Goal: Find specific page/section: Find specific page/section

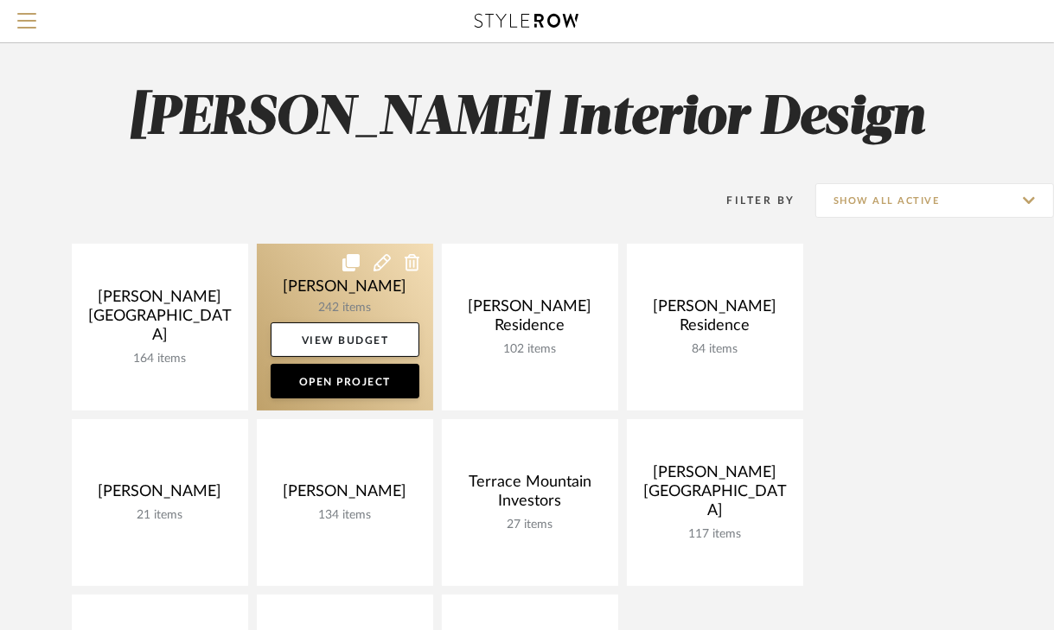
click at [331, 291] on link at bounding box center [345, 327] width 176 height 167
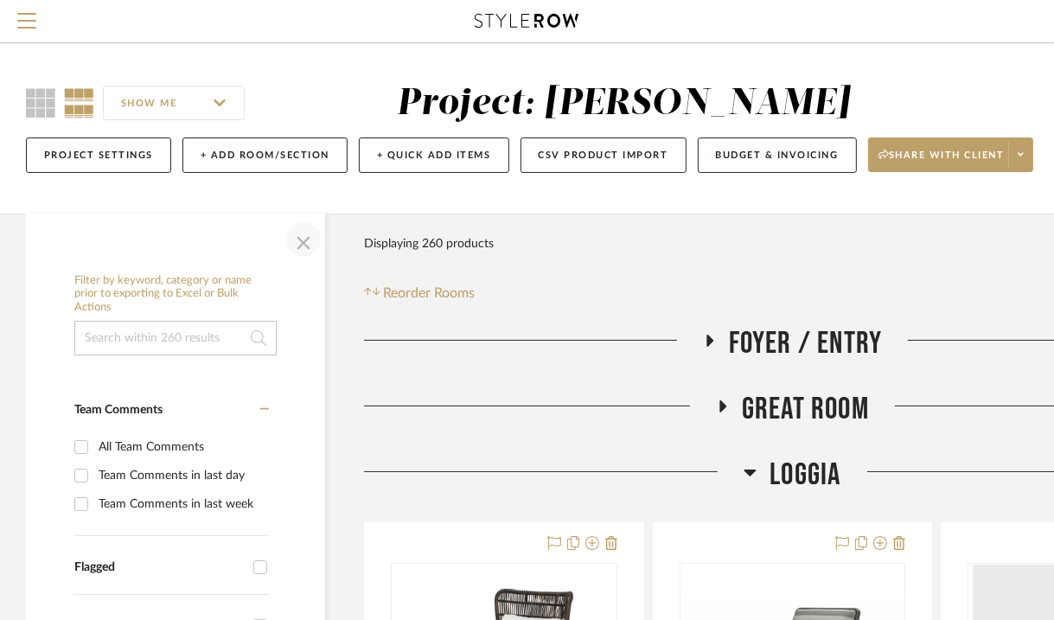
click at [300, 240] on span "button" at bounding box center [304, 240] width 42 height 42
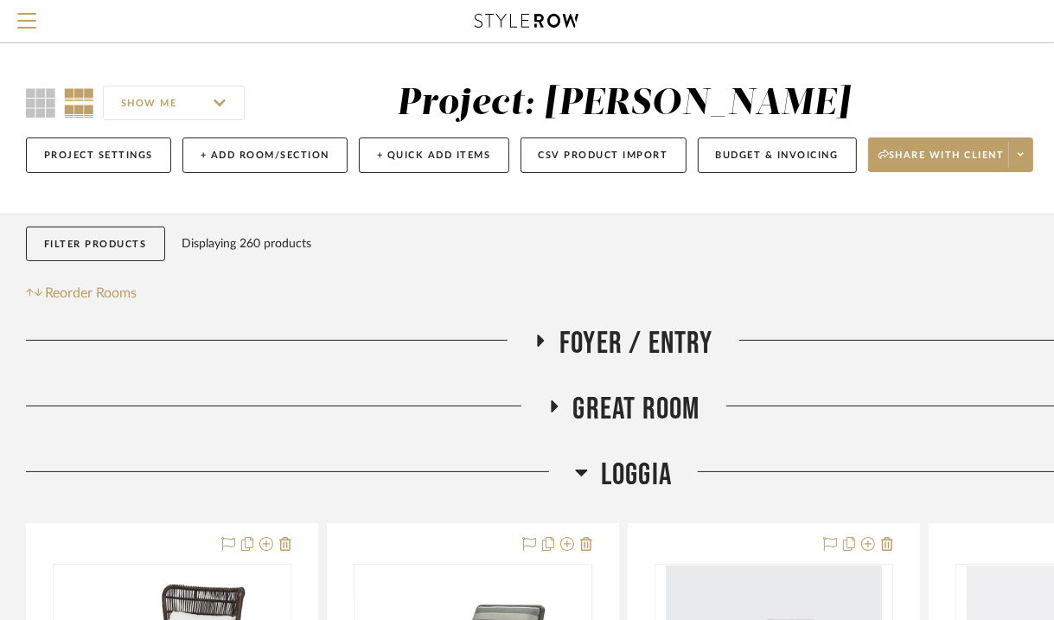
click at [550, 400] on icon at bounding box center [553, 406] width 21 height 13
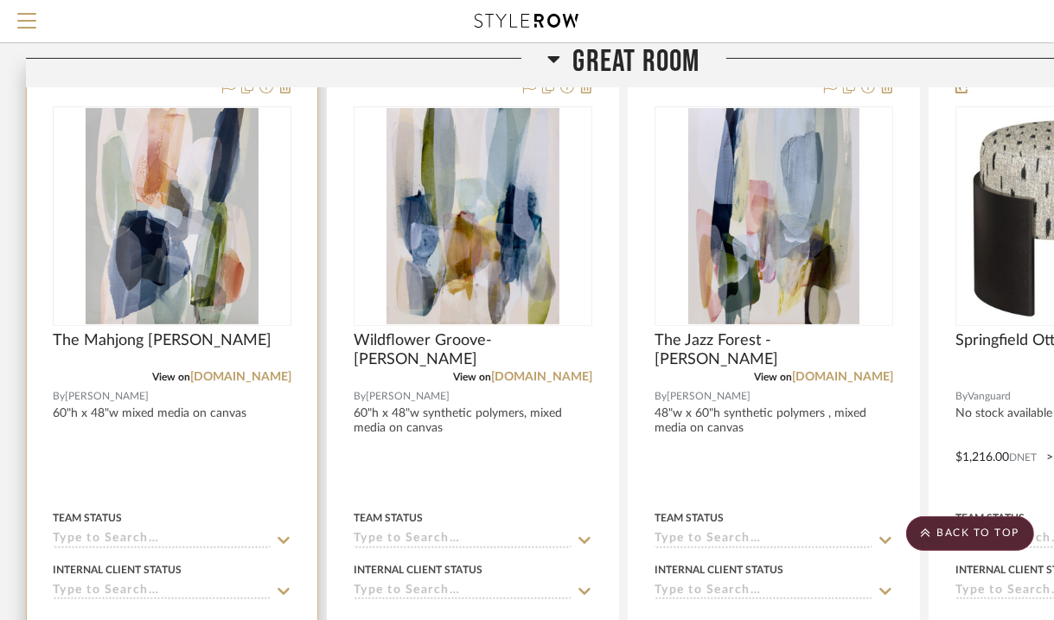
scroll to position [415, 0]
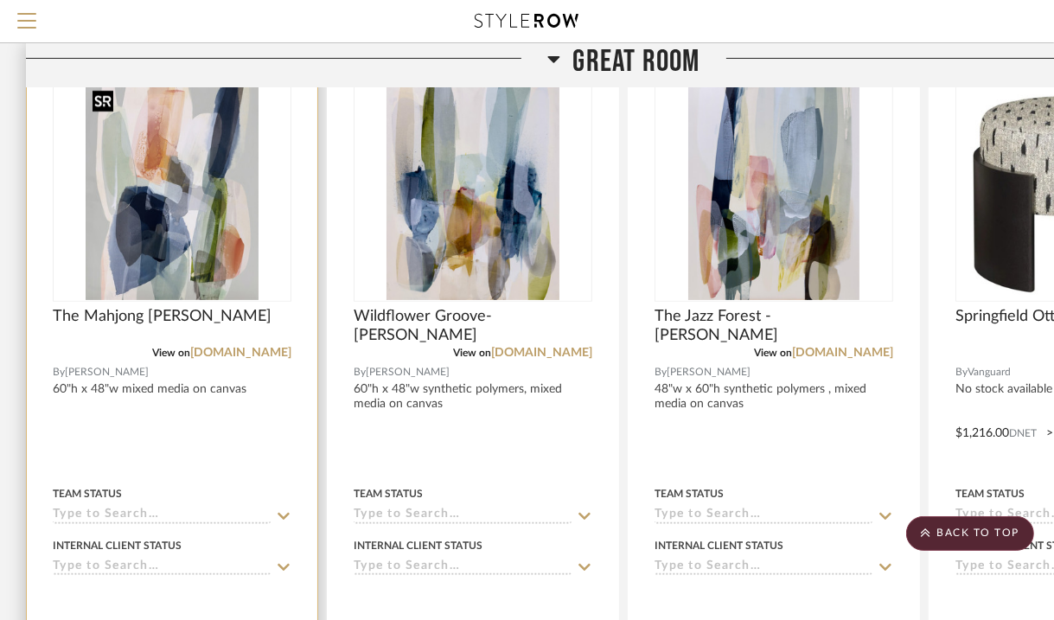
click at [170, 224] on img "0" at bounding box center [172, 192] width 172 height 216
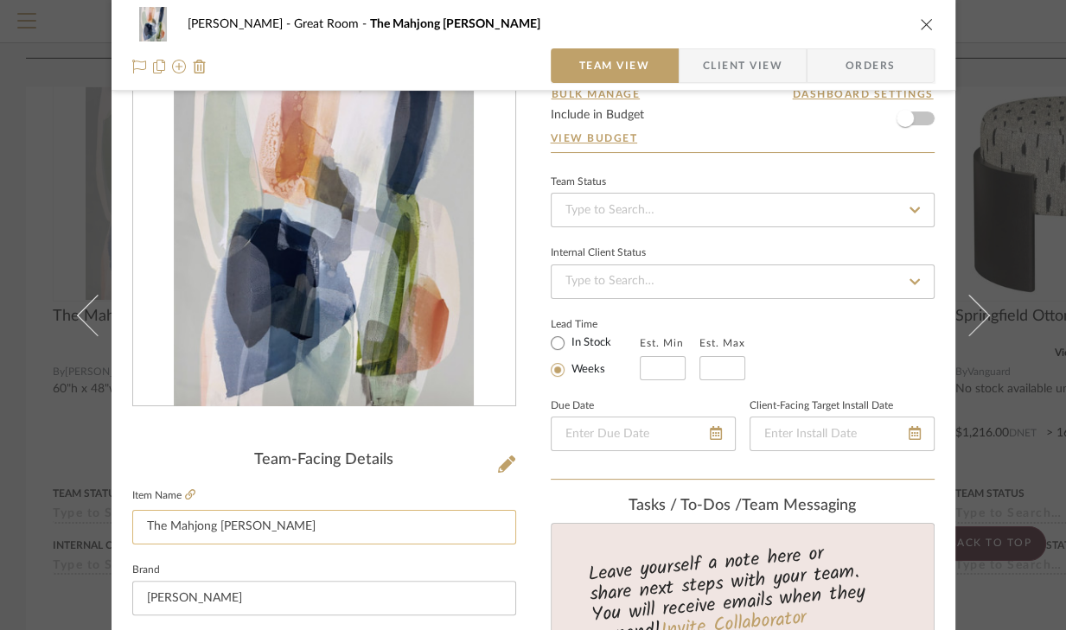
scroll to position [0, 0]
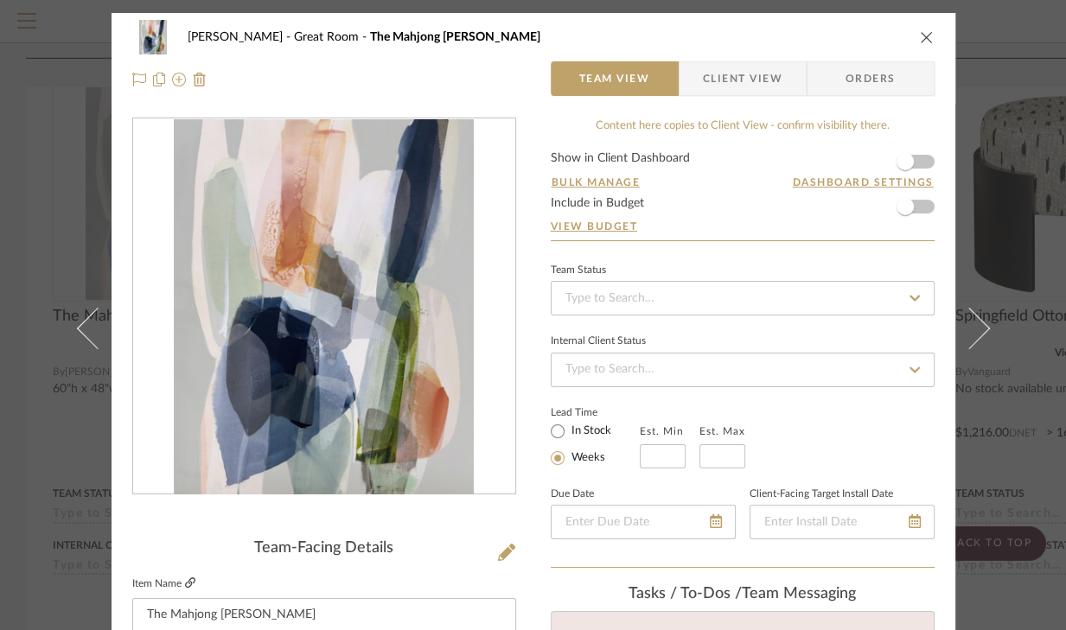
click at [185, 581] on icon at bounding box center [190, 583] width 10 height 10
click at [922, 35] on icon "close" at bounding box center [927, 37] width 14 height 14
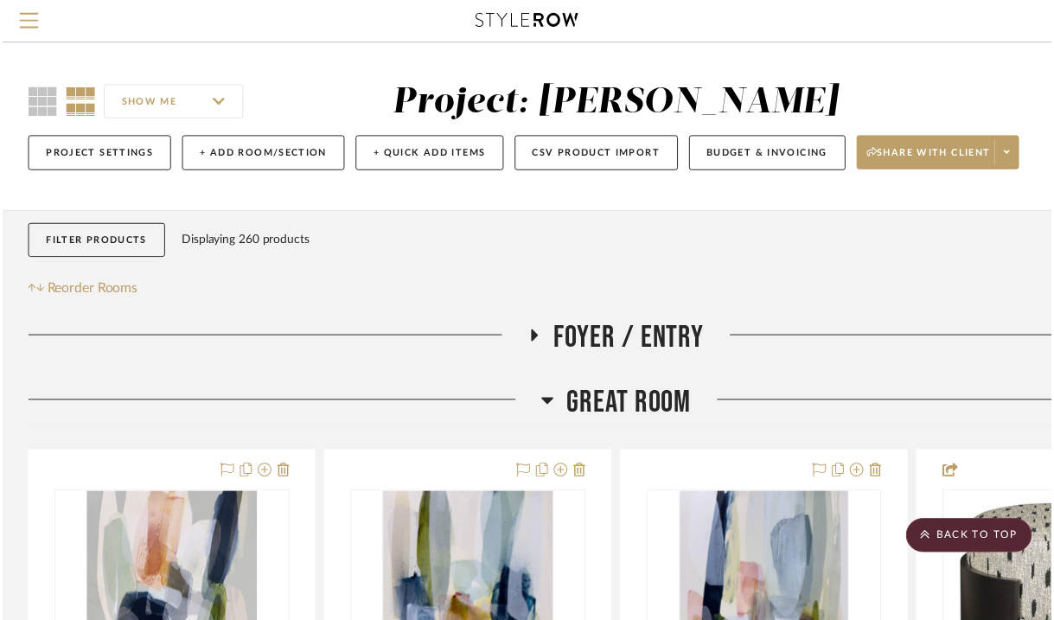
scroll to position [415, 0]
